Goal: Information Seeking & Learning: Learn about a topic

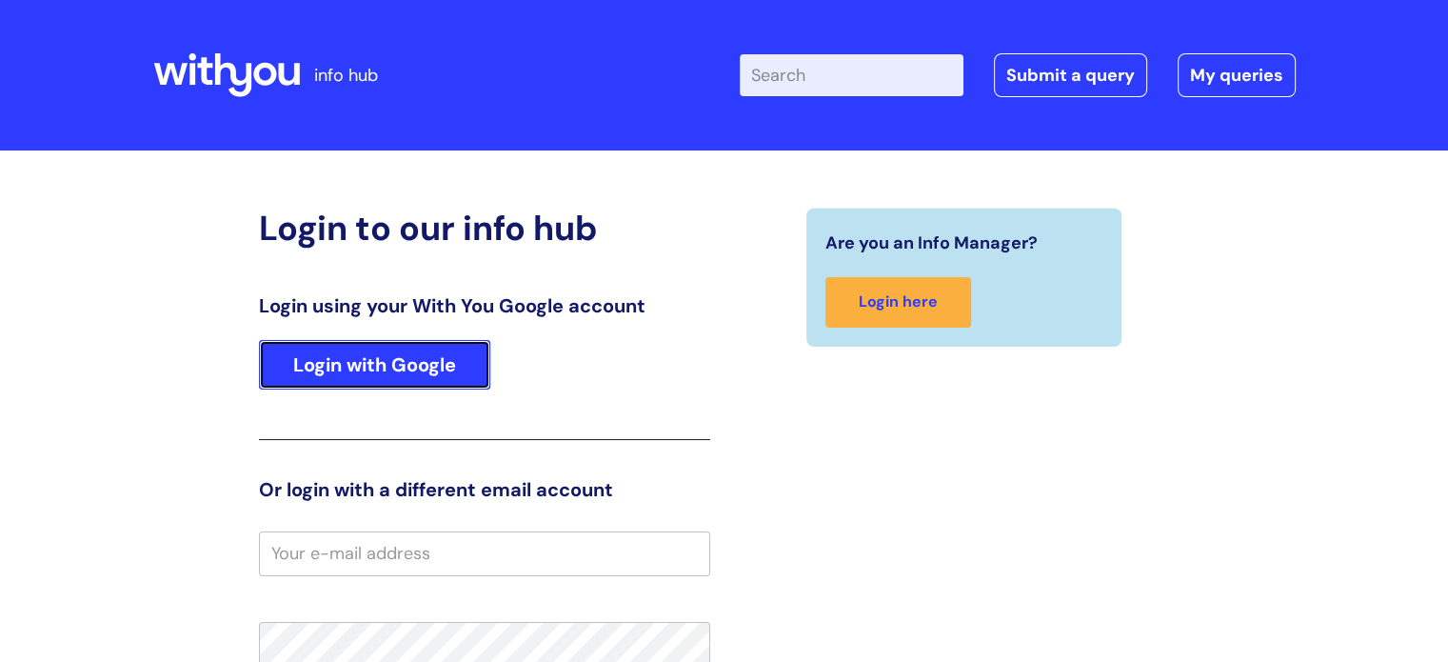
click at [360, 361] on link "Login with Google" at bounding box center [374, 364] width 231 height 49
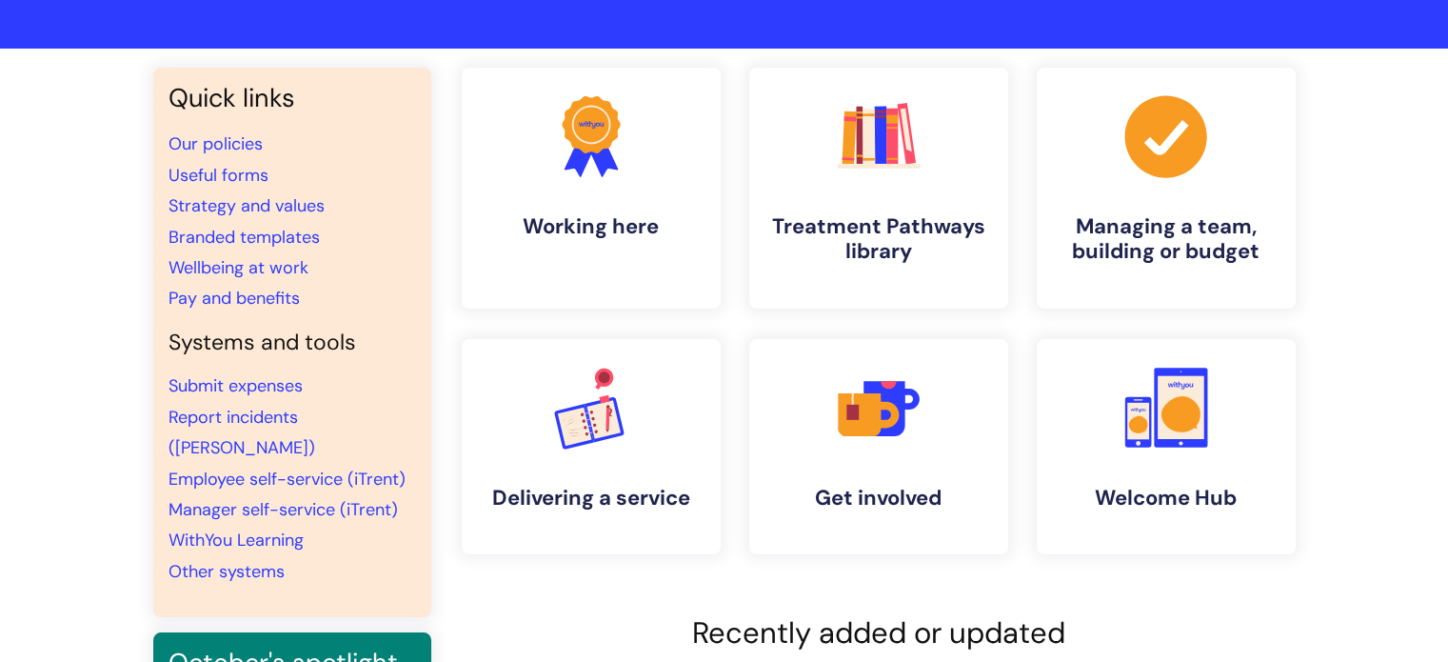
scroll to position [81, 0]
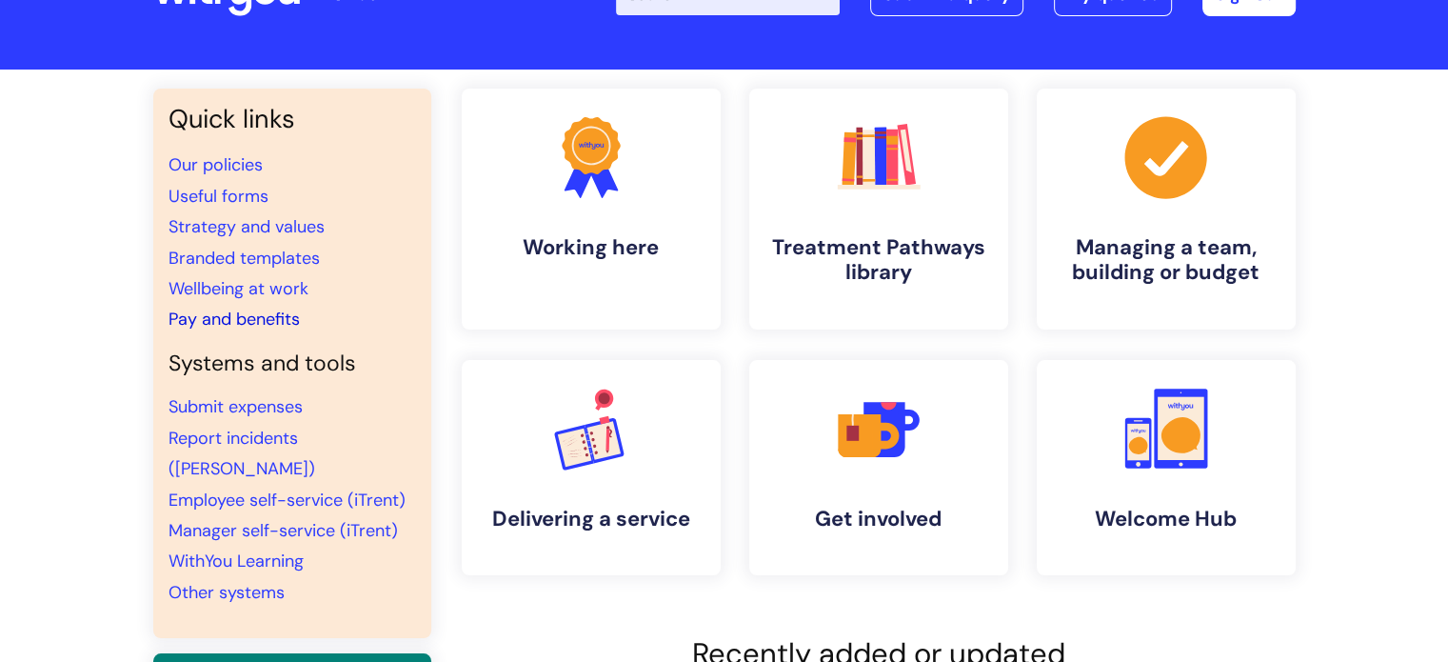
click at [243, 321] on link "Pay and benefits" at bounding box center [233, 318] width 131 height 23
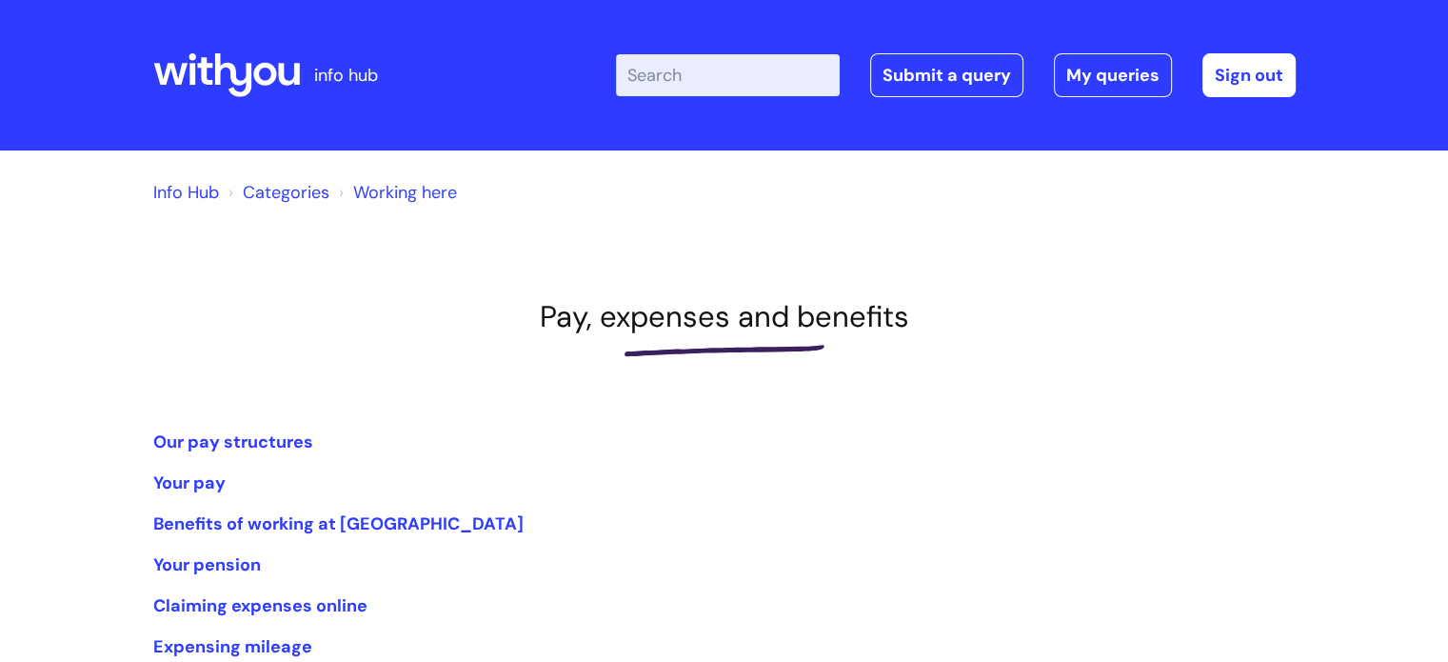
drag, startPoint x: 0, startPoint y: 0, endPoint x: 1040, endPoint y: 253, distance: 1070.8
click at [1040, 253] on div "Info Hub Categories Working here Pay, expenses and benefits Our pay structures …" at bounding box center [724, 528] width 1142 height 719
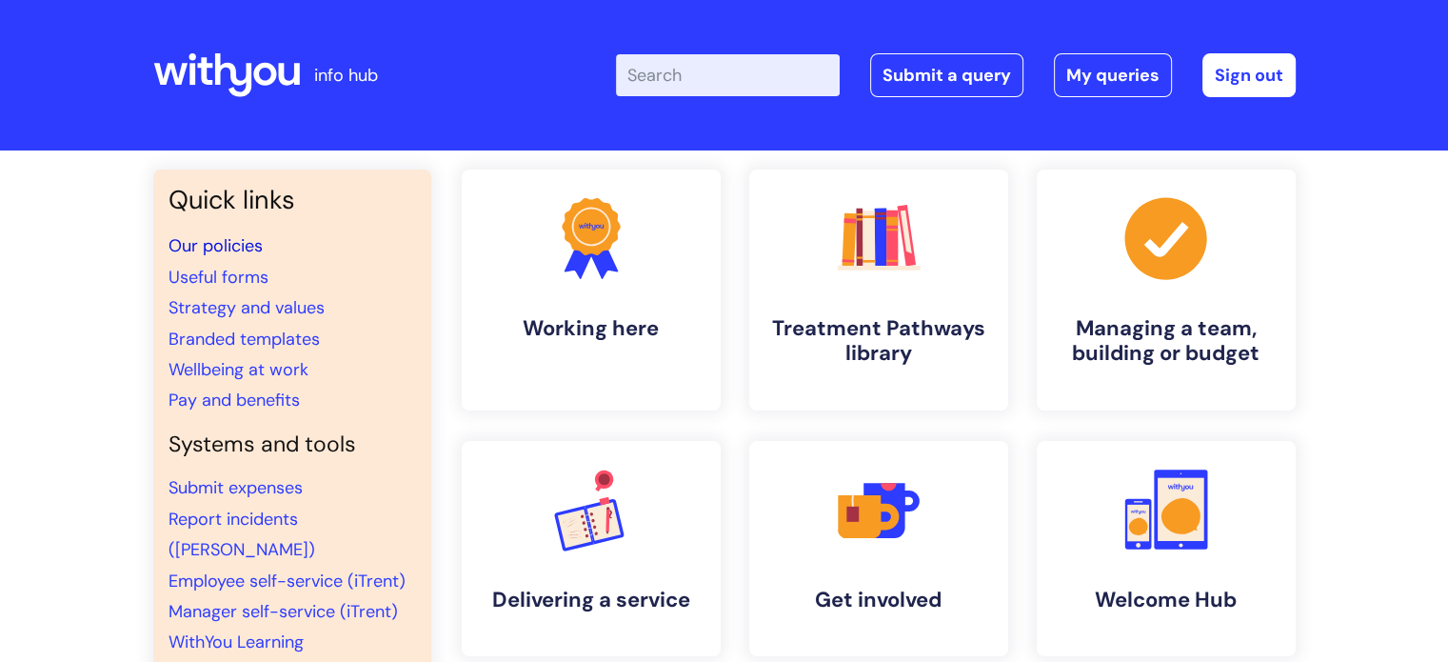
click at [235, 235] on link "Our policies" at bounding box center [215, 245] width 94 height 23
